Goal: Find specific page/section: Find specific page/section

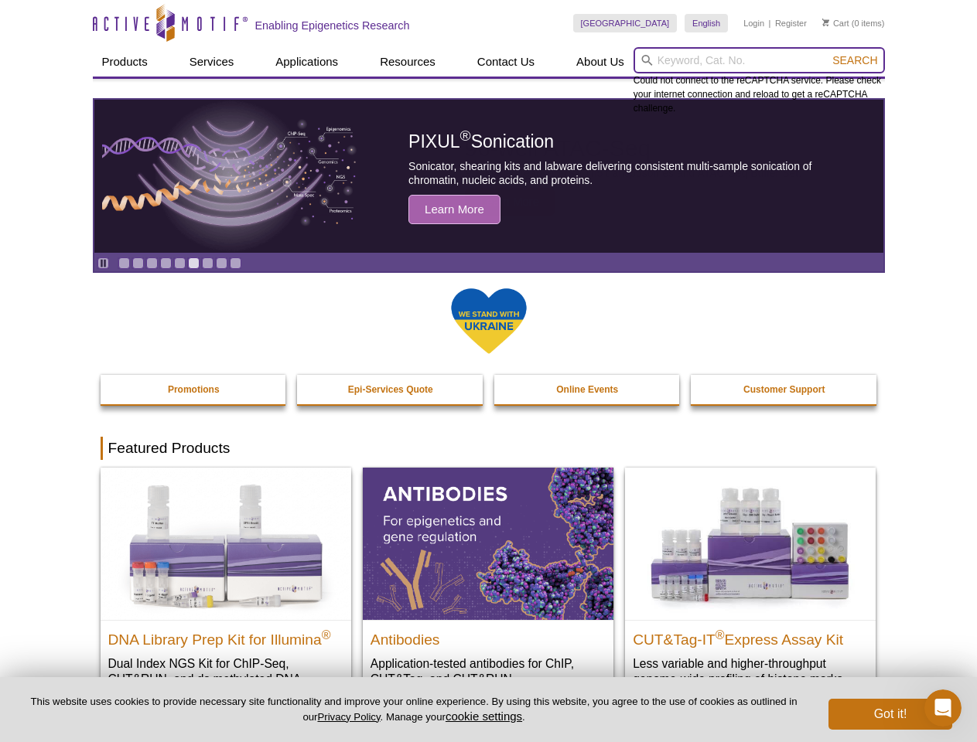
click at [759, 60] on input "search" at bounding box center [758, 60] width 251 height 26
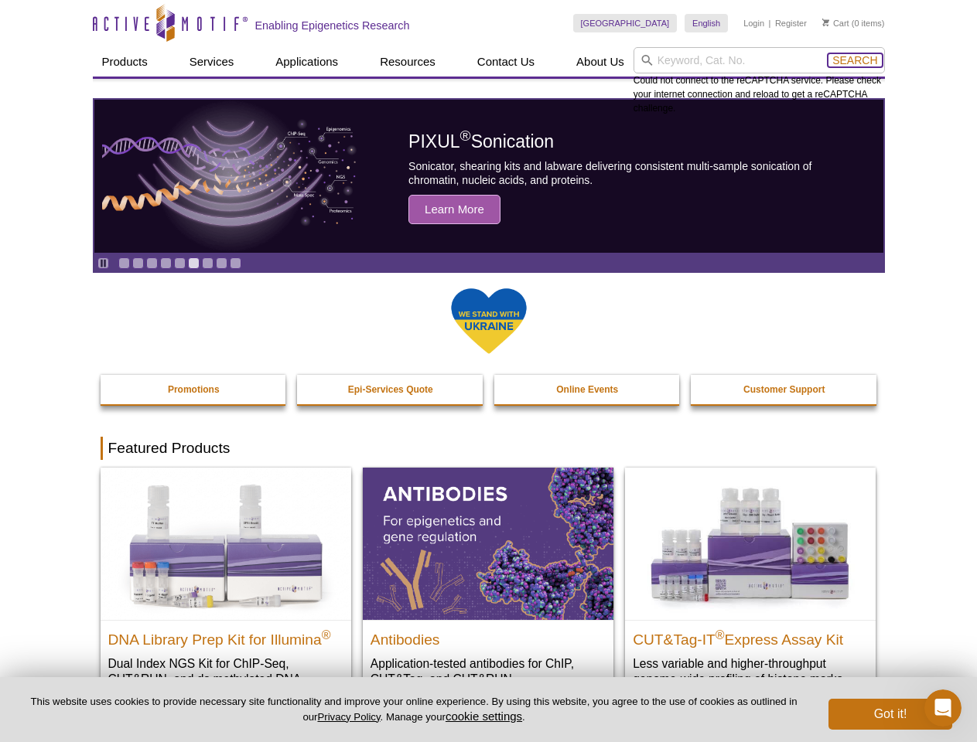
click at [855, 60] on span "Search" at bounding box center [854, 60] width 45 height 12
click at [103, 263] on icon "Pause" at bounding box center [103, 263] width 10 height 10
click at [124, 263] on link "Go to slide 1" at bounding box center [124, 264] width 12 height 12
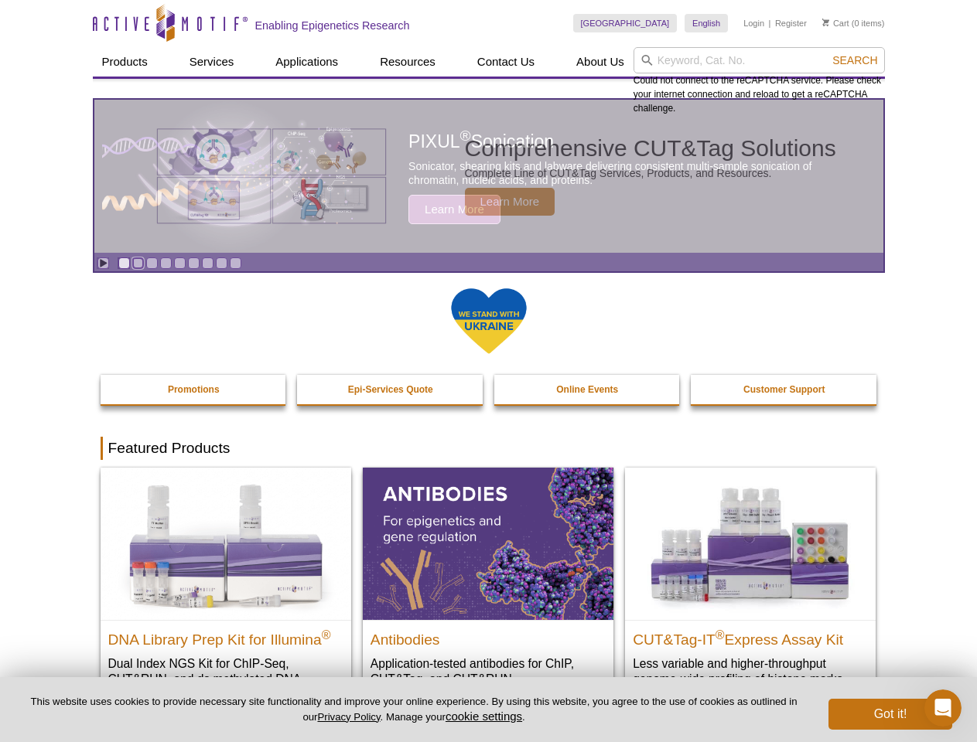
click at [138, 263] on link "Go to slide 2" at bounding box center [138, 264] width 12 height 12
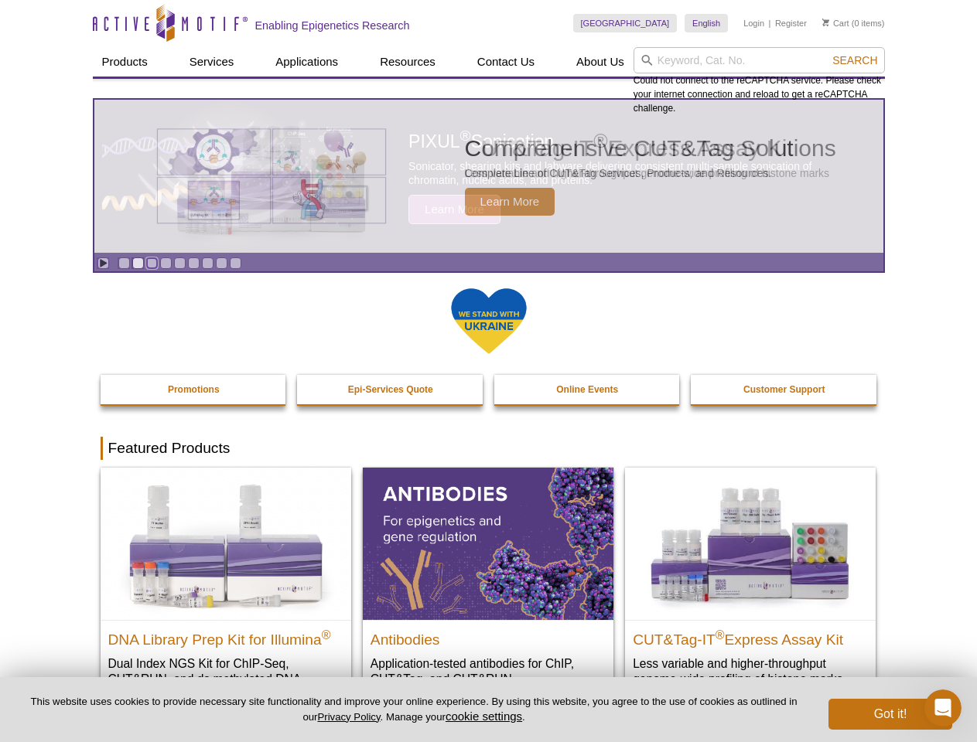
click at [152, 263] on link "Go to slide 3" at bounding box center [152, 264] width 12 height 12
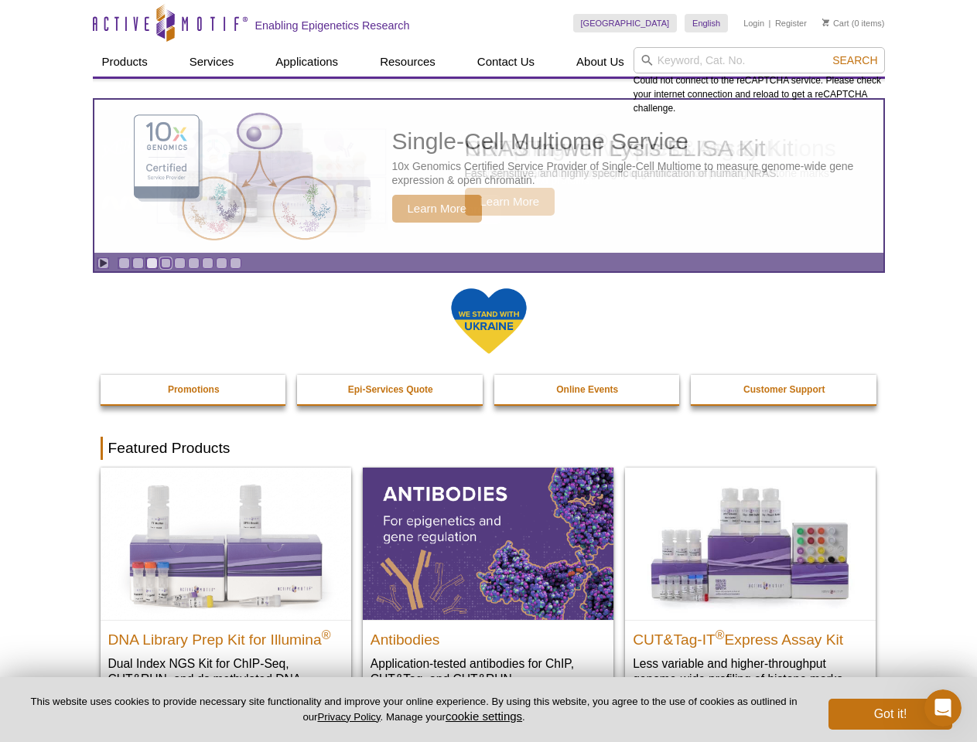
click at [165, 263] on link "Go to slide 4" at bounding box center [166, 264] width 12 height 12
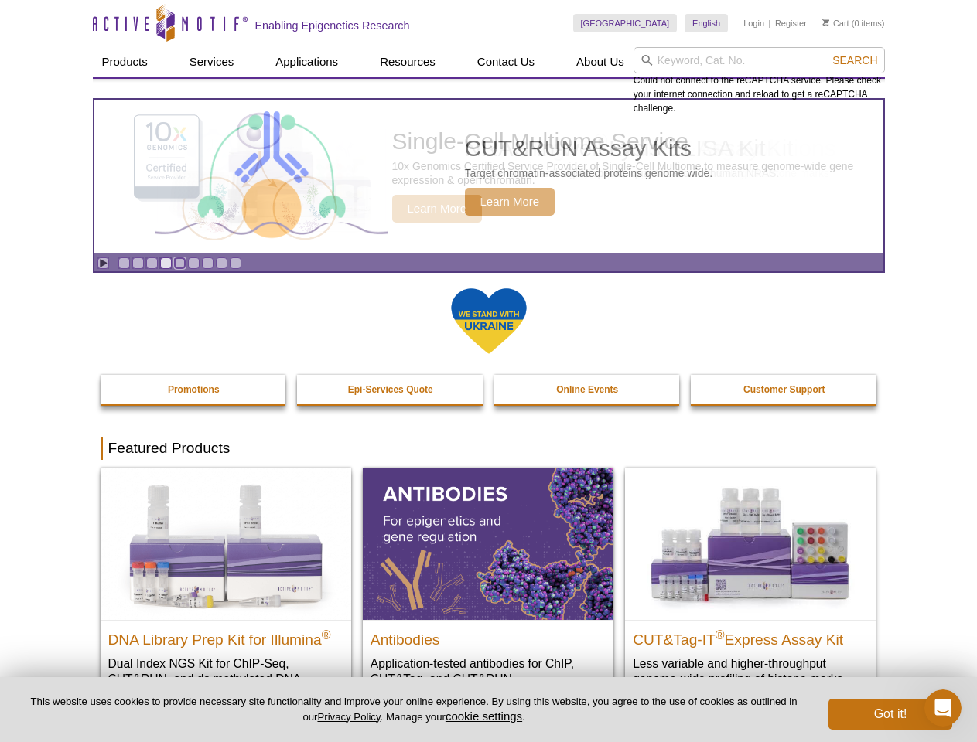
click at [179, 263] on link "Go to slide 5" at bounding box center [180, 264] width 12 height 12
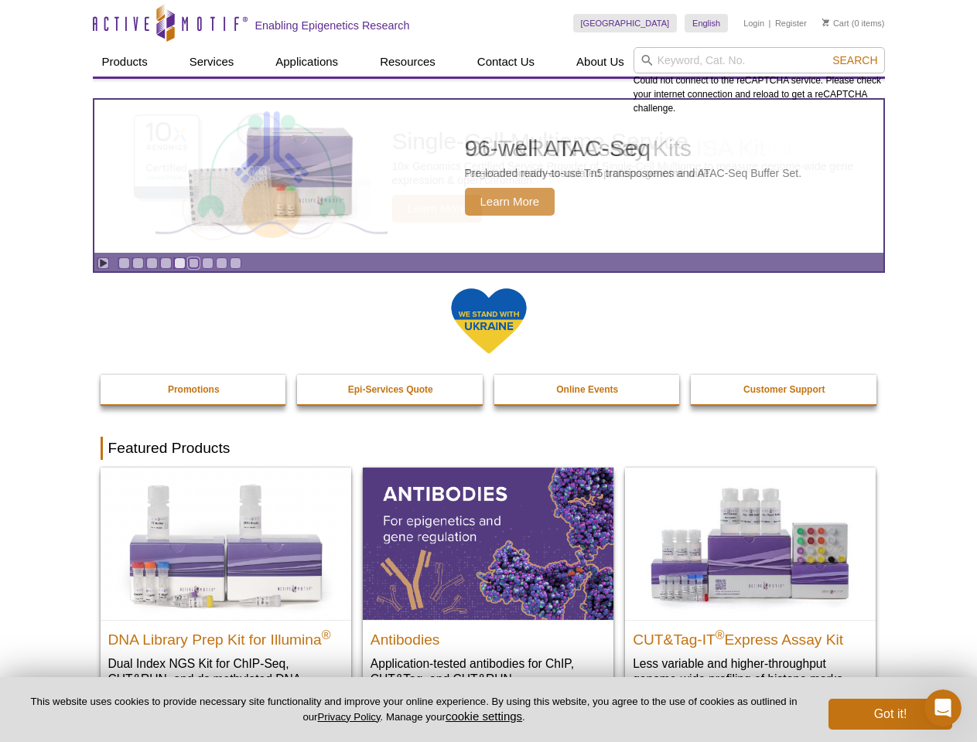
click at [193, 263] on link "Go to slide 6" at bounding box center [194, 264] width 12 height 12
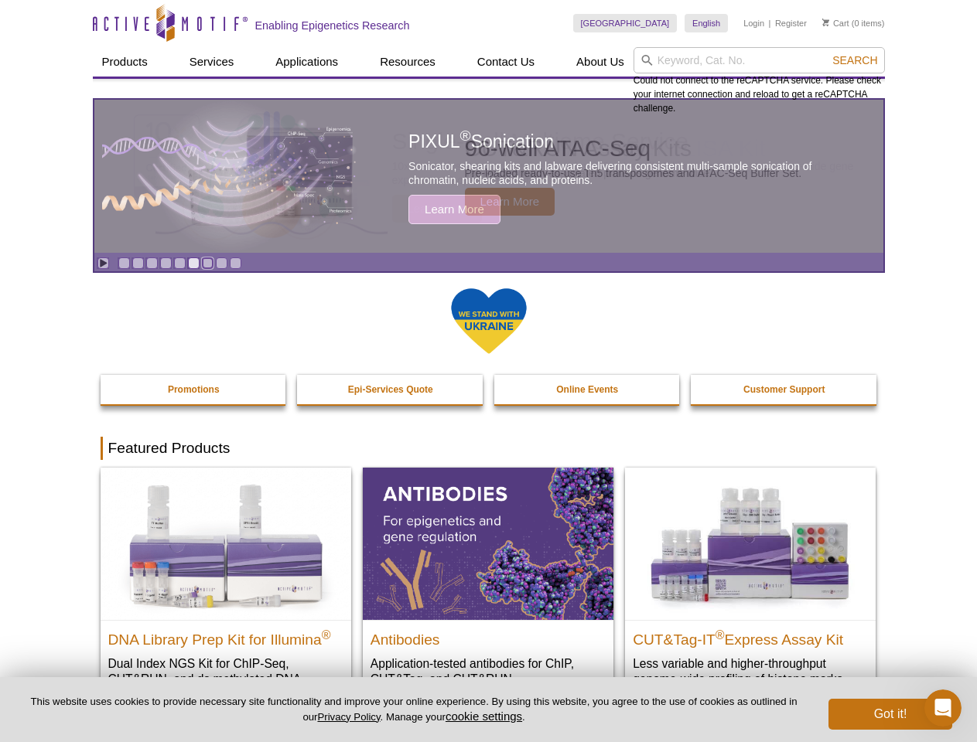
click at [207, 263] on link "Go to slide 7" at bounding box center [208, 264] width 12 height 12
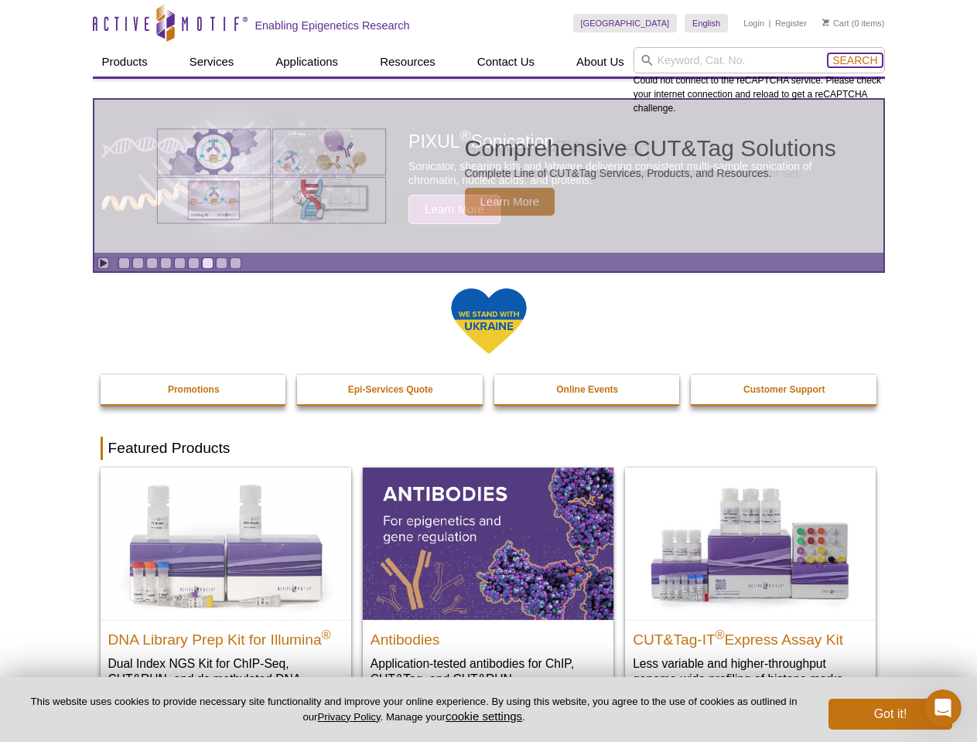
click at [855, 60] on span "Search" at bounding box center [854, 60] width 45 height 12
